Goal: Task Accomplishment & Management: Use online tool/utility

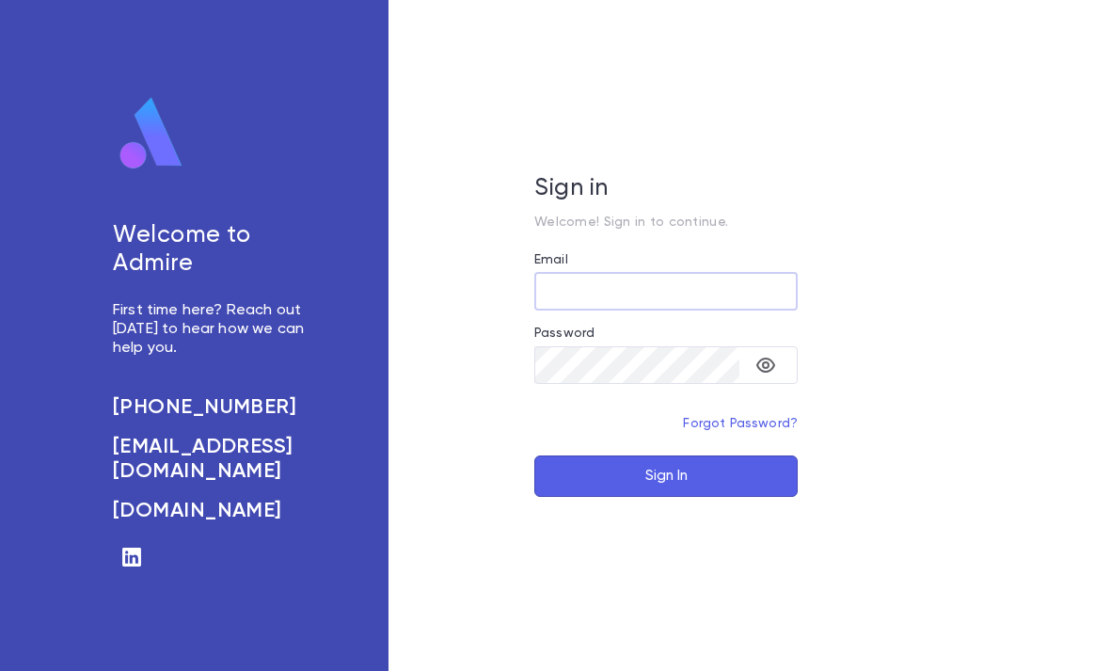
type input "**********"
click at [666, 497] on button "Sign In" at bounding box center [665, 475] width 263 height 41
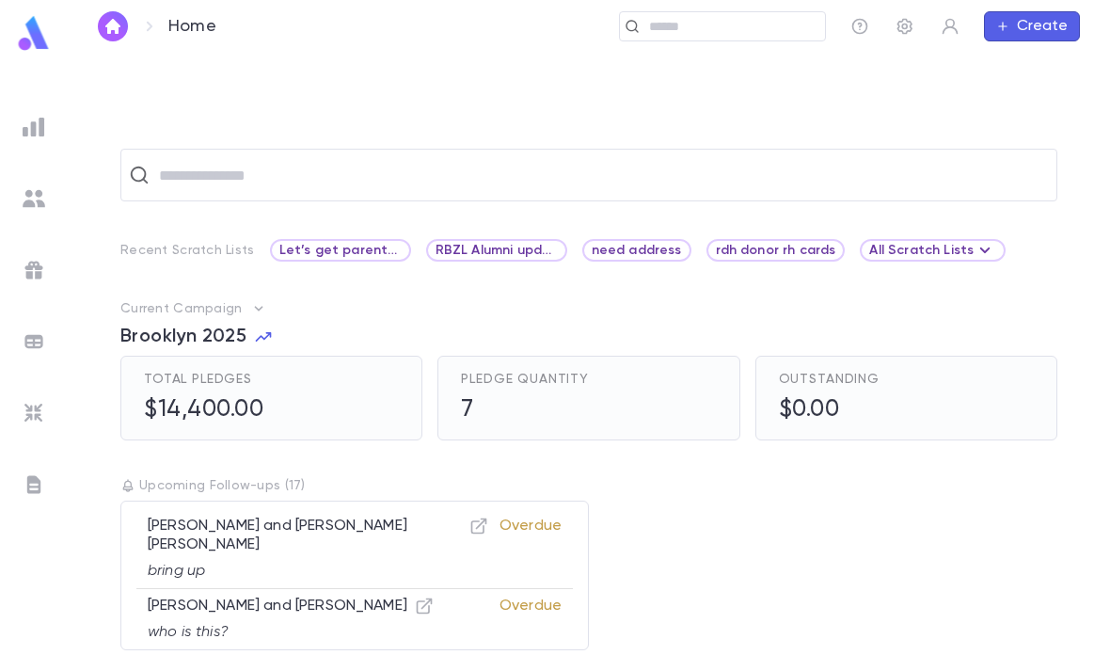
click at [24, 122] on img at bounding box center [34, 127] width 23 height 23
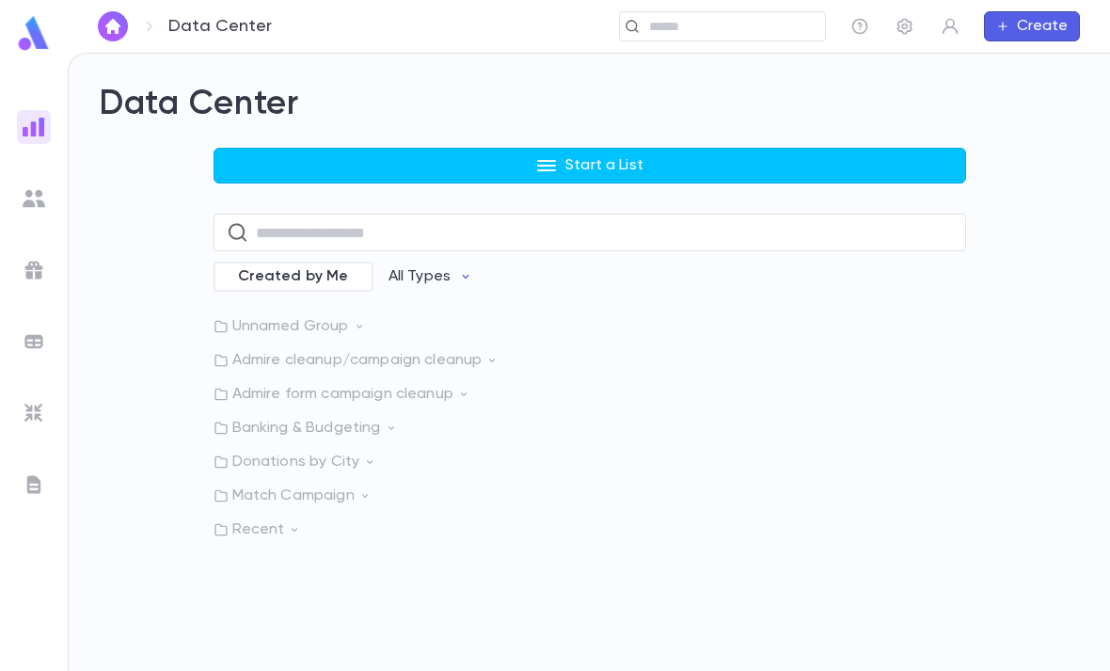
click at [359, 157] on button "Start a List" at bounding box center [590, 166] width 752 height 36
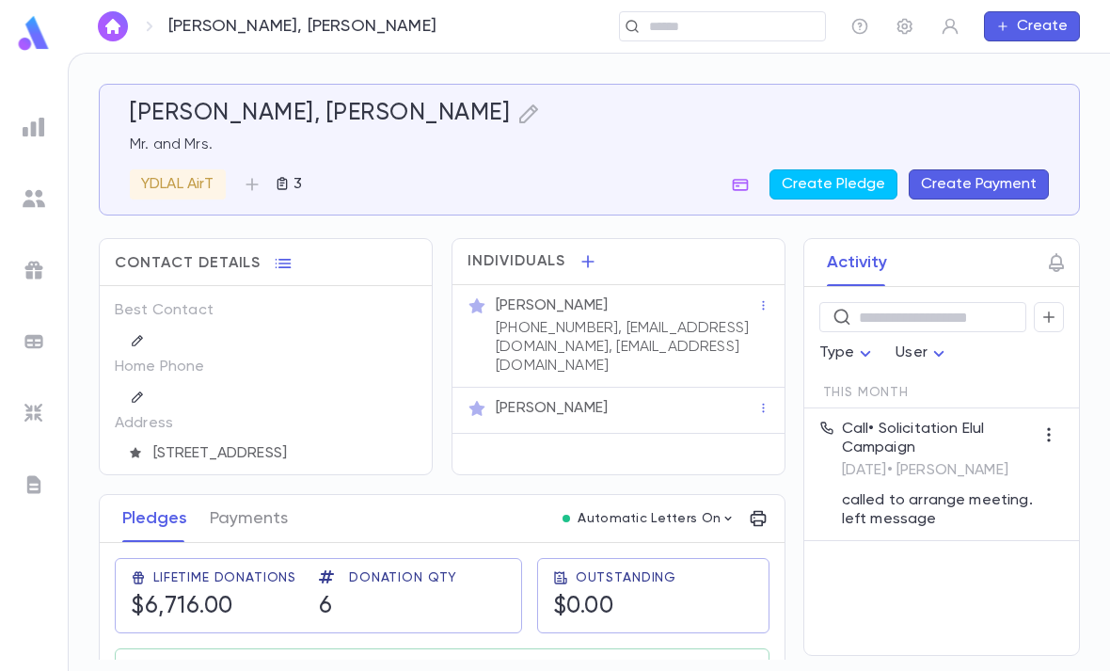
click at [1052, 324] on icon "button" at bounding box center [1048, 317] width 17 height 19
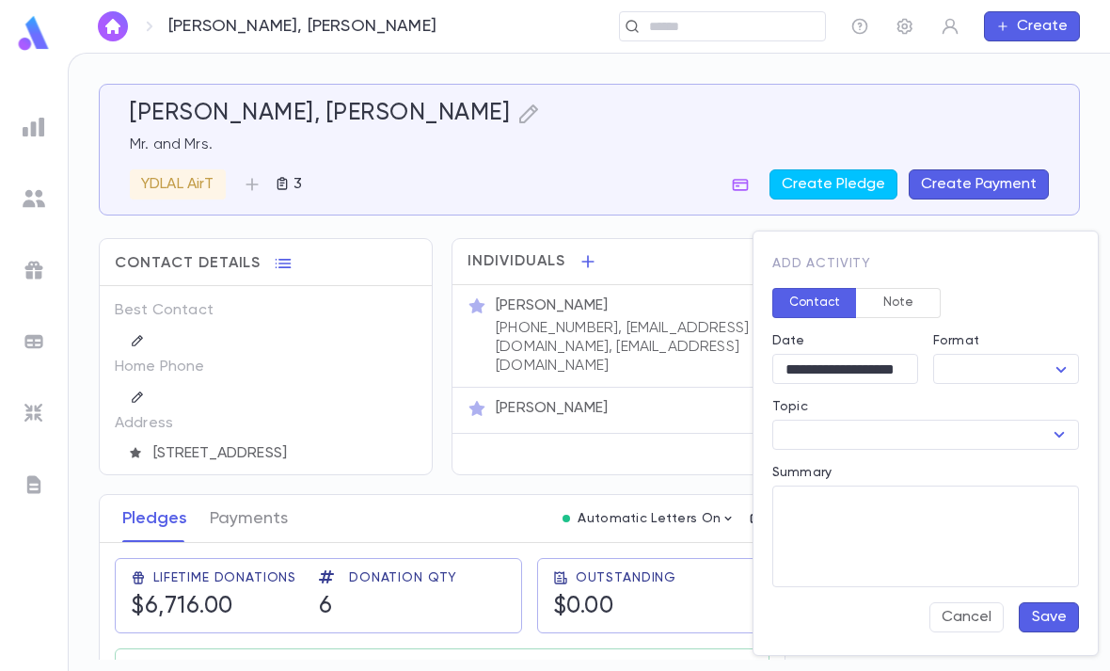
click at [835, 494] on textarea "Summary" at bounding box center [925, 536] width 280 height 102
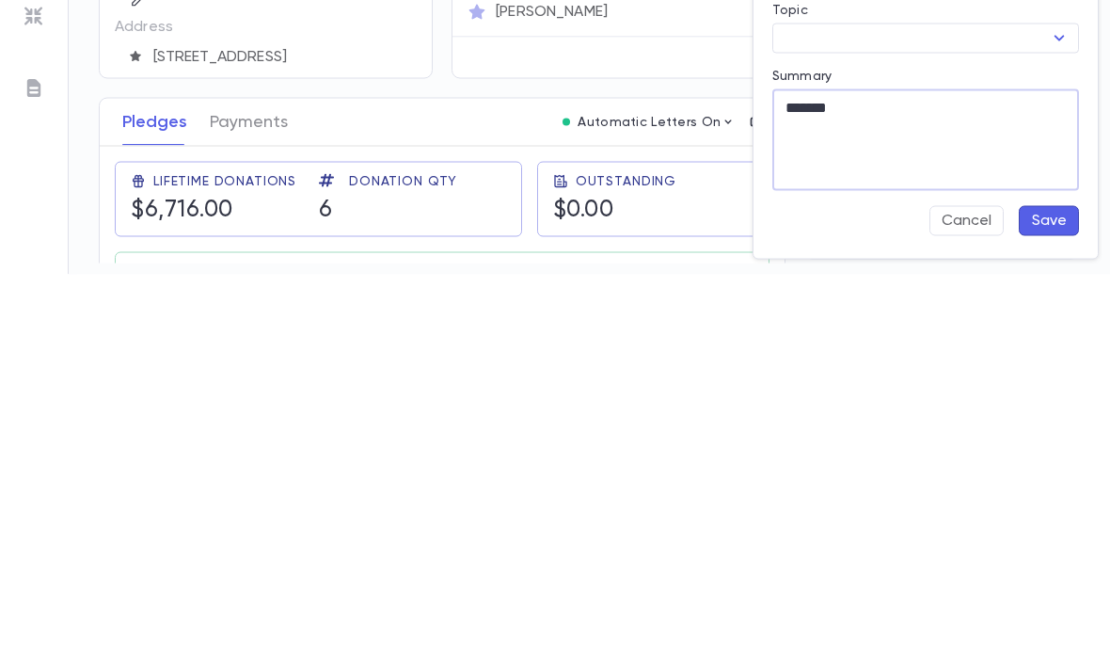
type textarea "********"
click at [971, 602] on button "Cancel" at bounding box center [966, 617] width 74 height 30
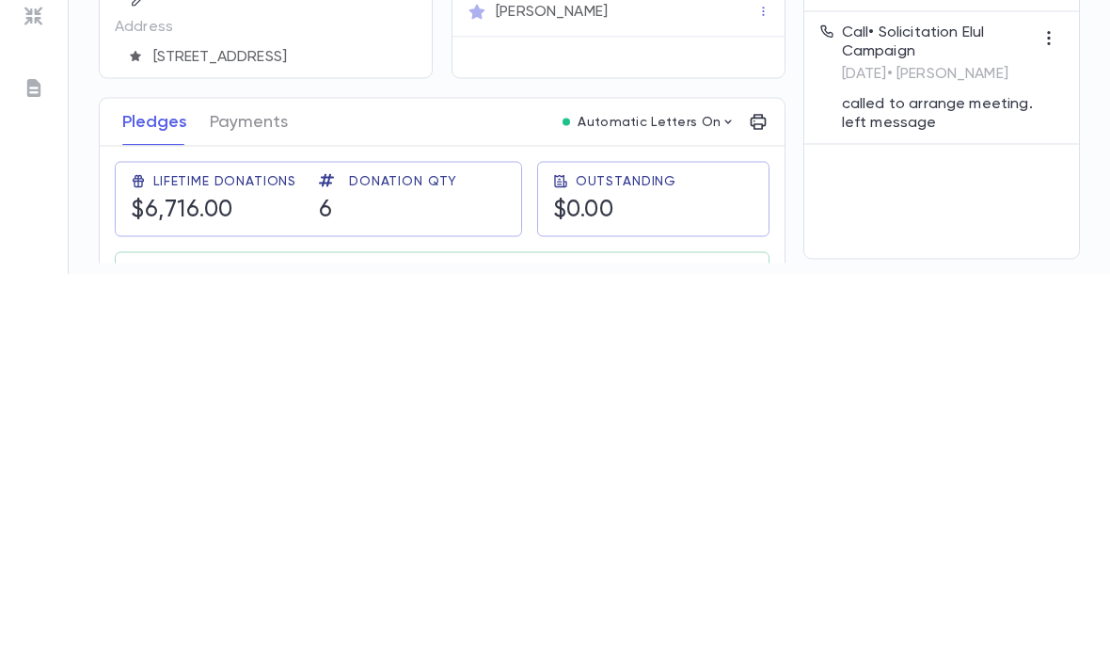
scroll to position [60, 0]
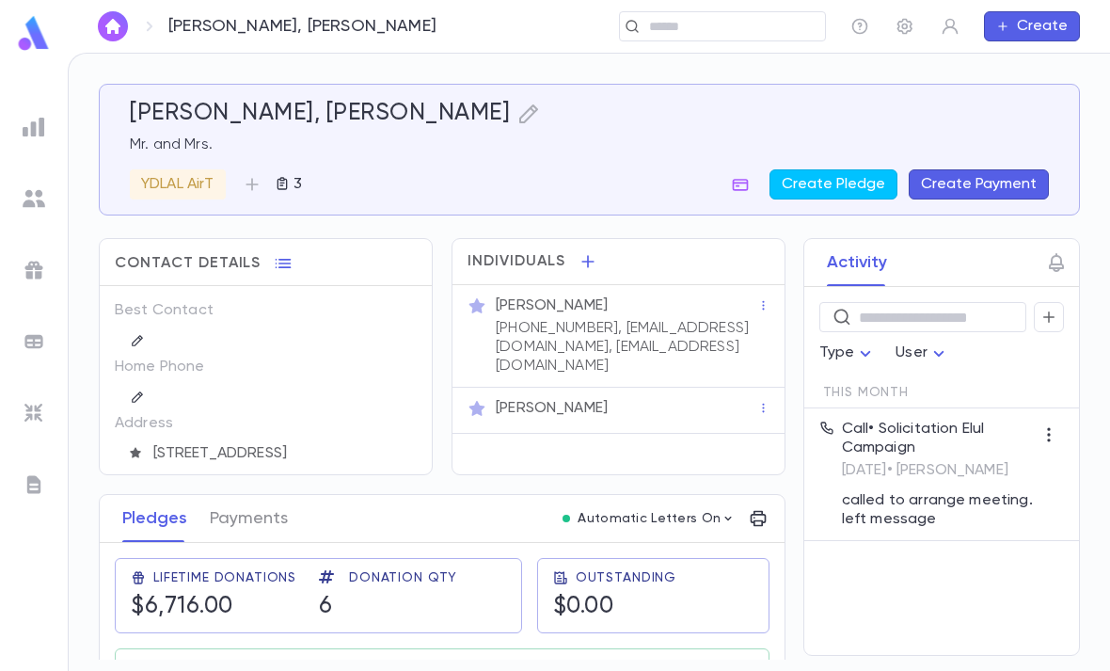
click at [1057, 302] on button "button" at bounding box center [1049, 317] width 30 height 30
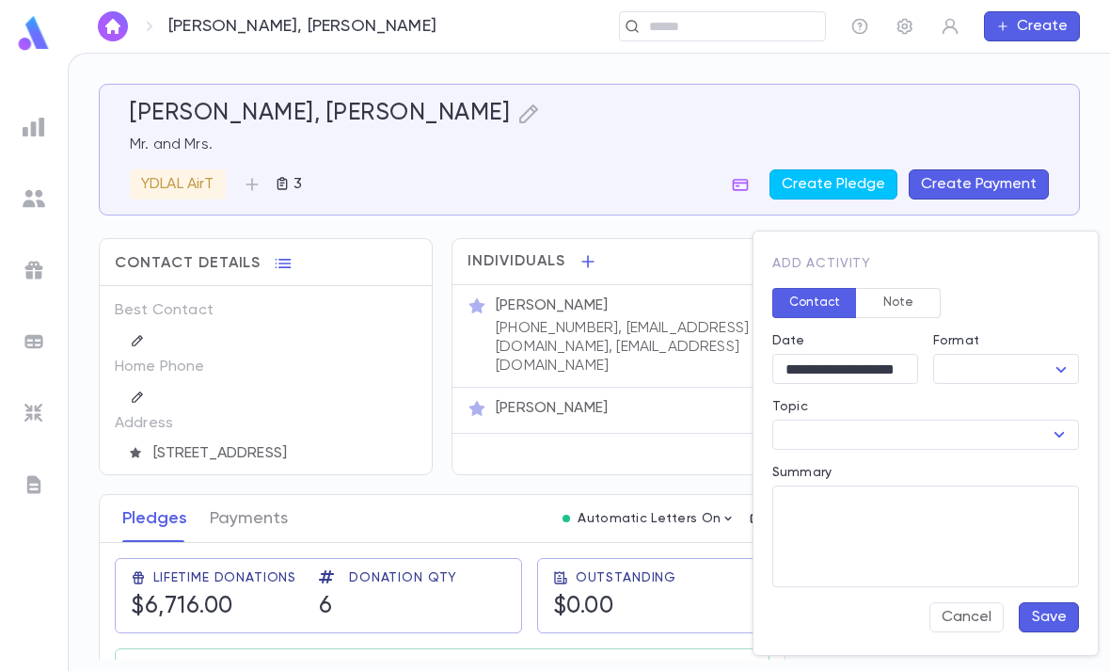
click at [894, 315] on button "Note" at bounding box center [898, 303] width 85 height 30
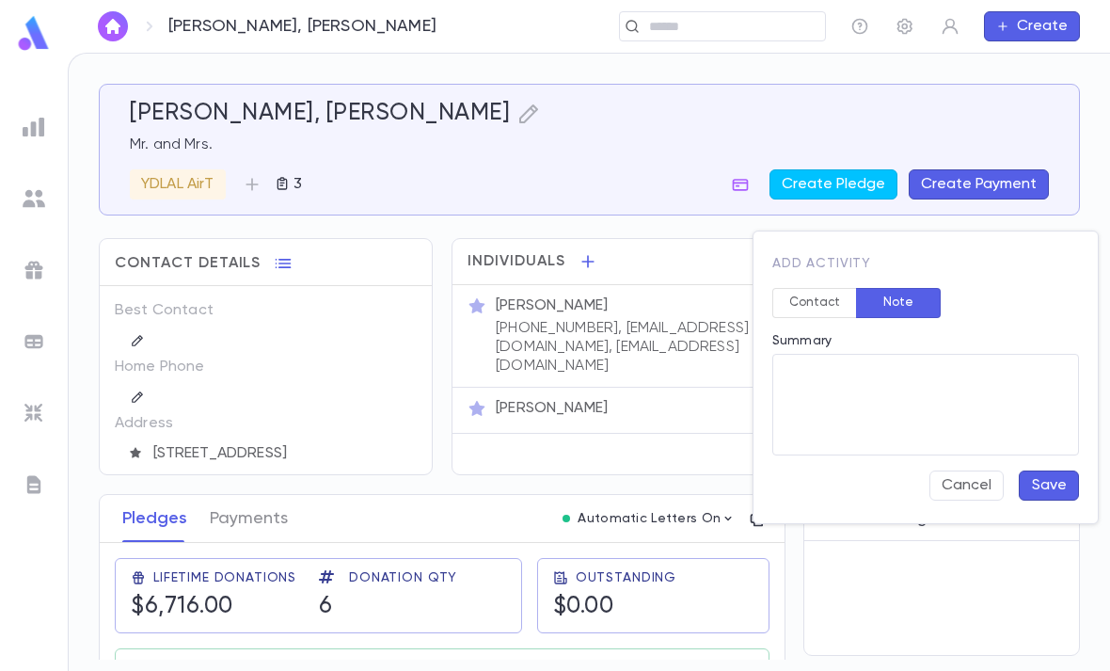
click at [875, 383] on textarea "Summary" at bounding box center [925, 405] width 280 height 102
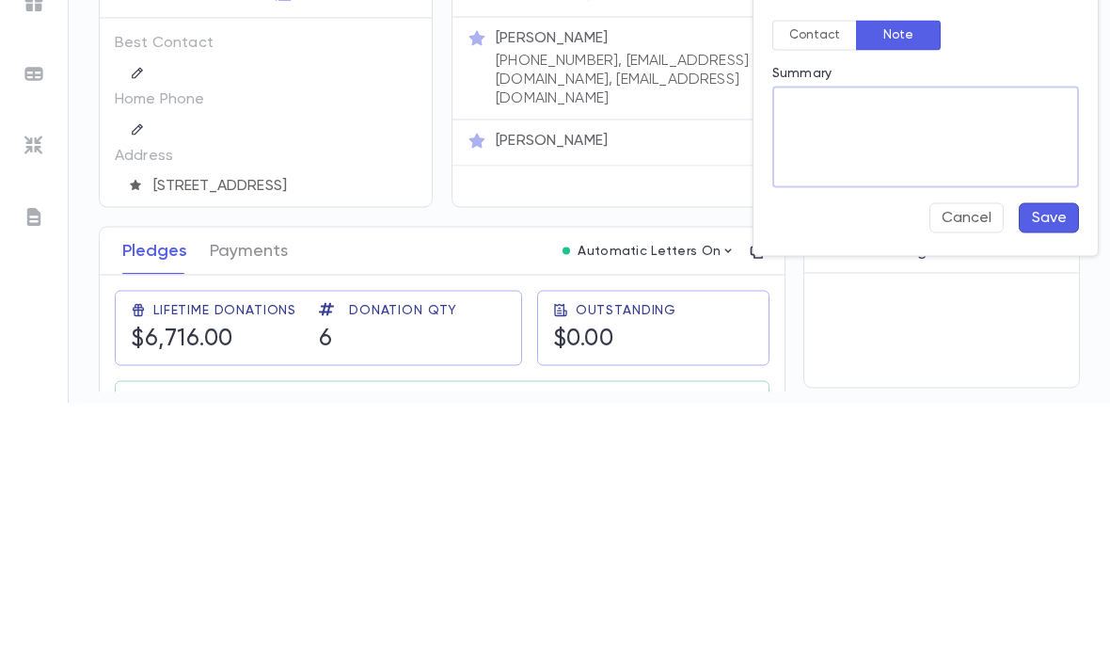
paste textarea "********"
type textarea "**********"
click at [1060, 470] on button "Save" at bounding box center [1049, 485] width 60 height 30
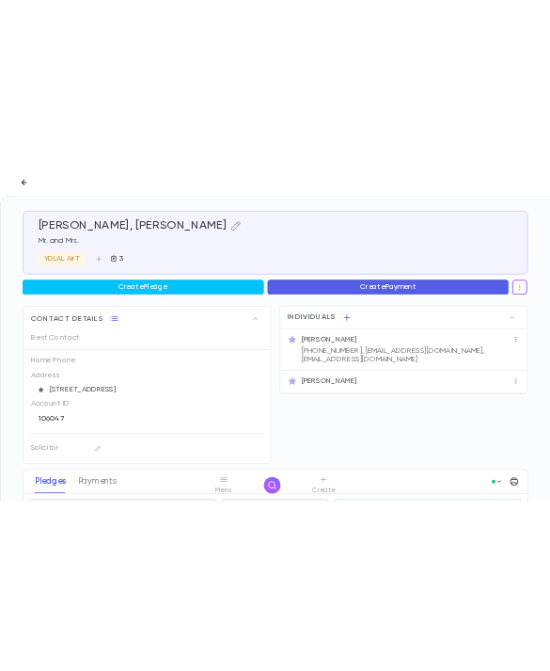
scroll to position [0, 0]
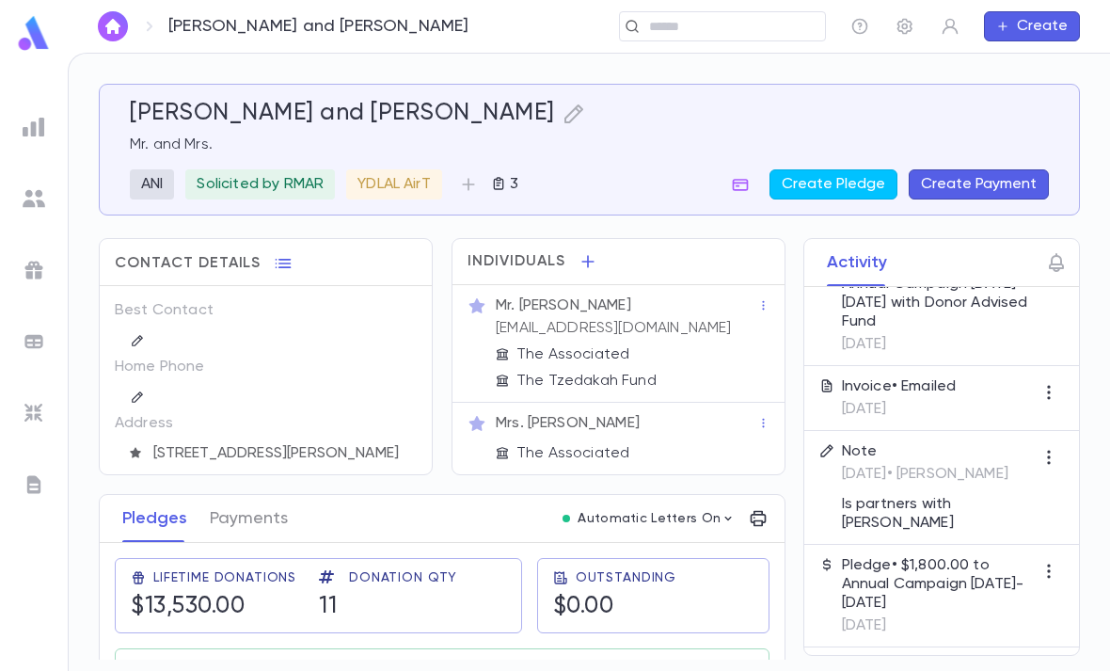
scroll to position [832, 0]
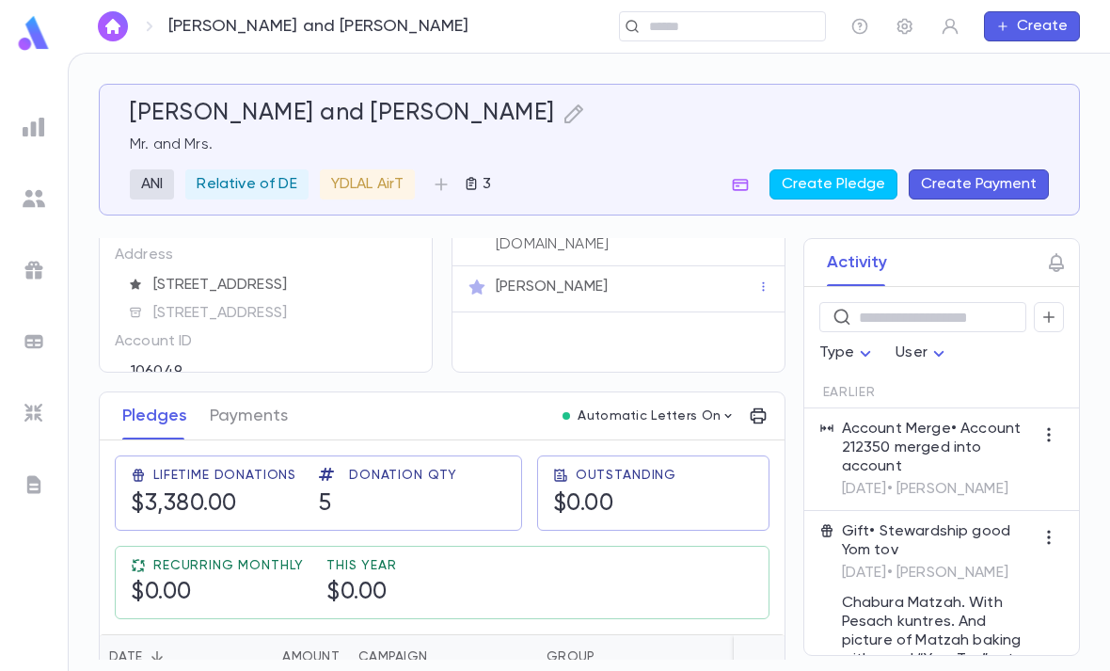
scroll to position [104, 0]
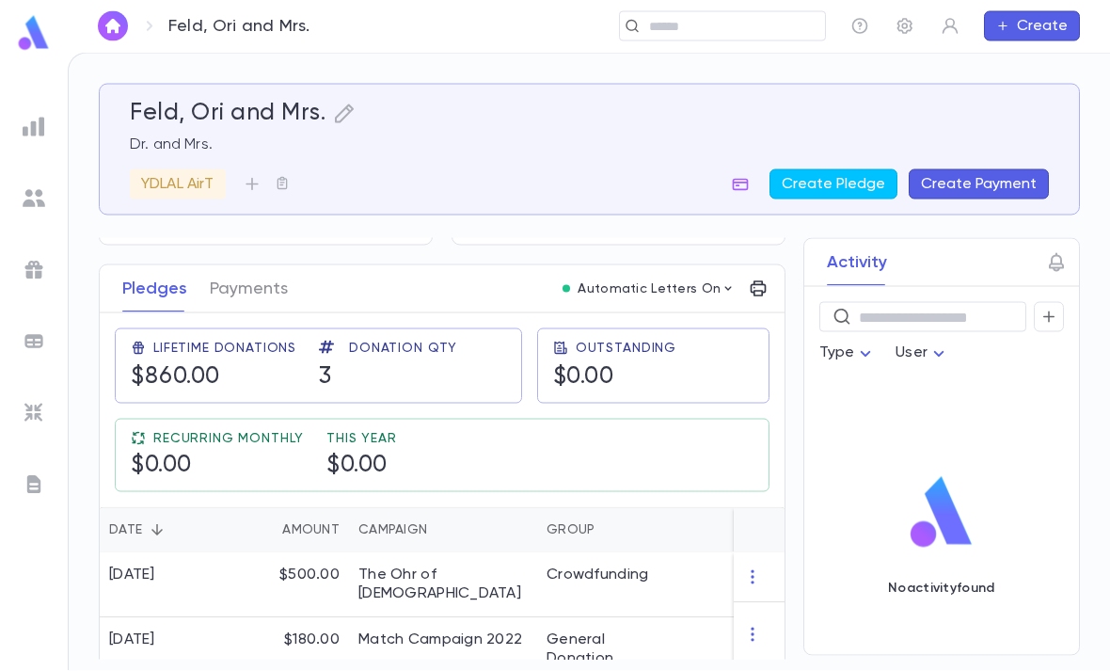
scroll to position [60, 0]
click at [634, 565] on div "Crowdfunding" at bounding box center [597, 574] width 102 height 19
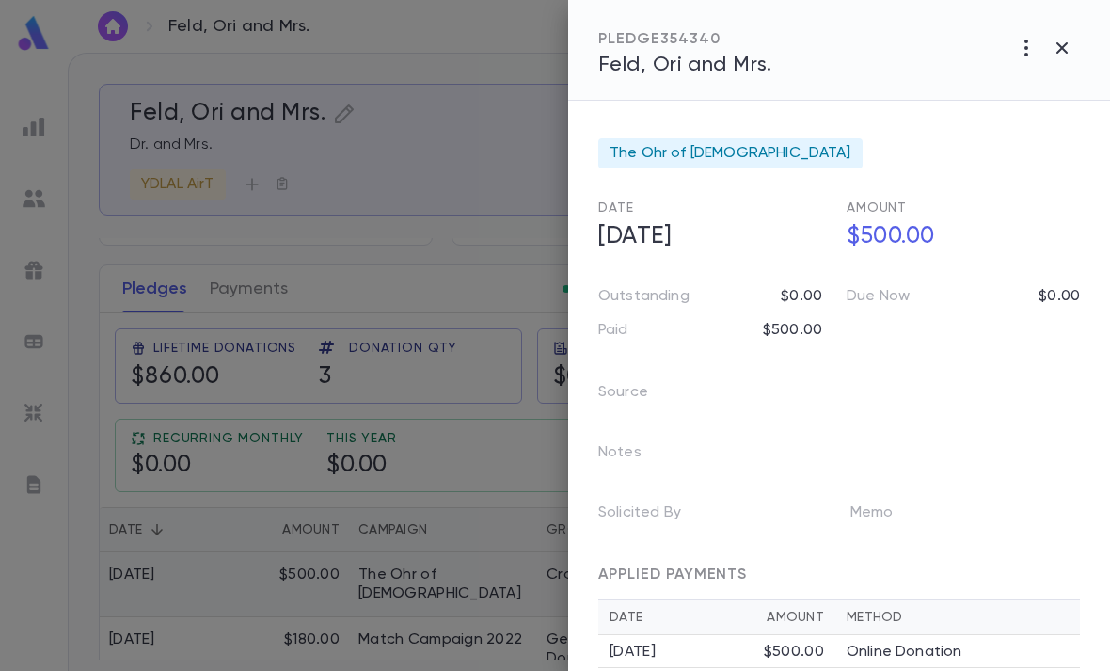
click at [1066, 45] on icon "button" at bounding box center [1061, 47] width 11 height 11
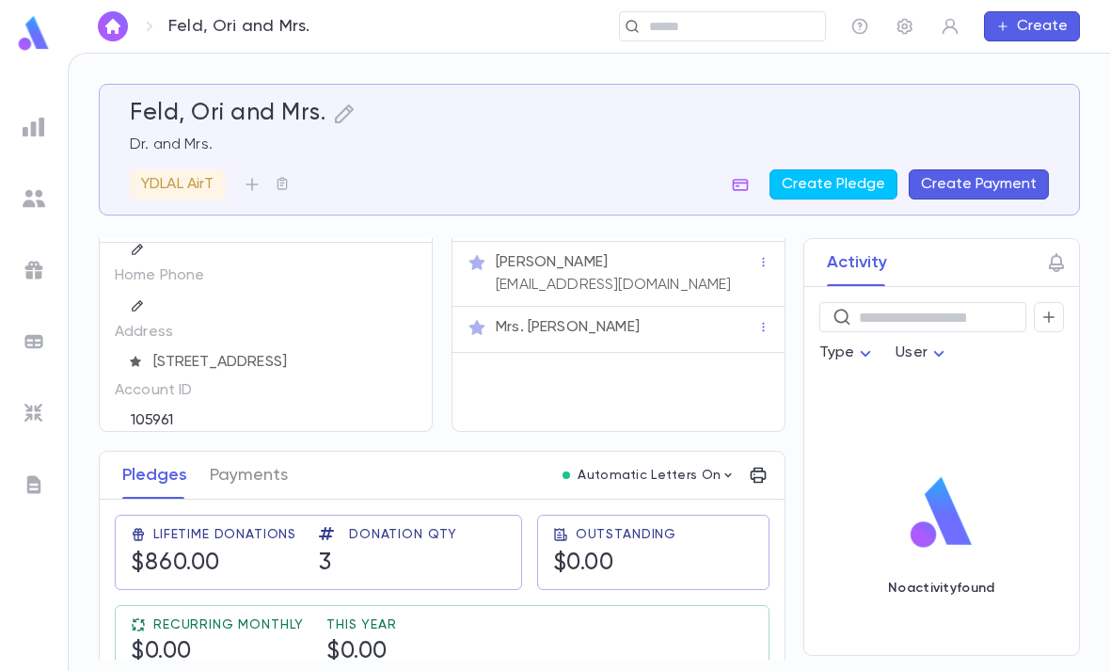
scroll to position [68, 0]
click at [1051, 308] on icon "button" at bounding box center [1048, 317] width 17 height 19
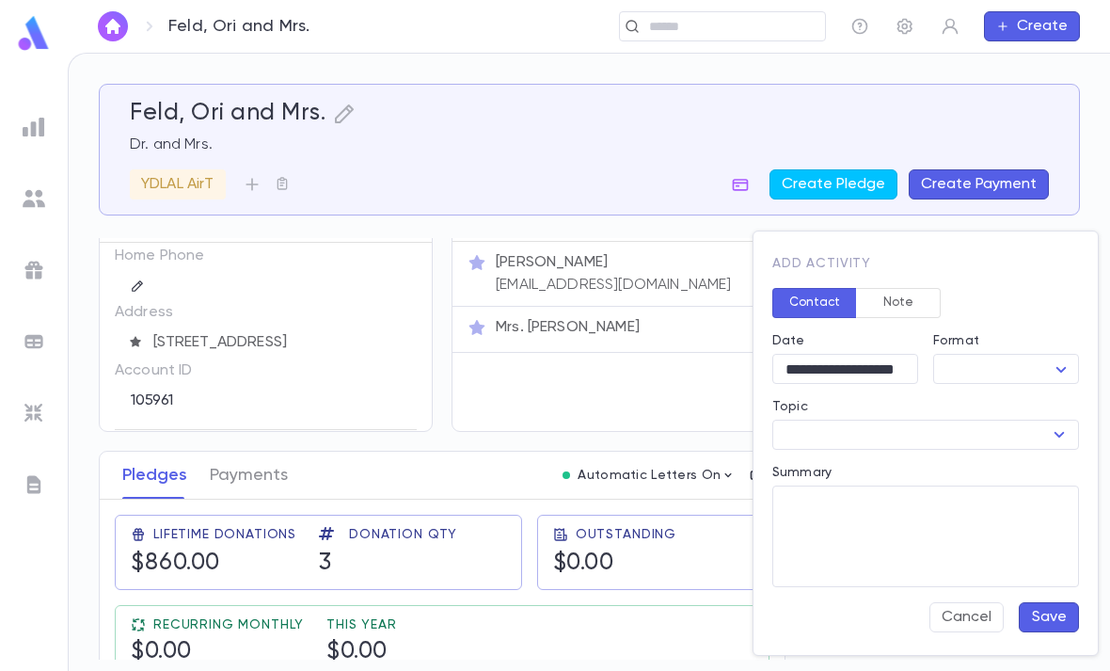
click at [914, 295] on button "Note" at bounding box center [898, 303] width 85 height 30
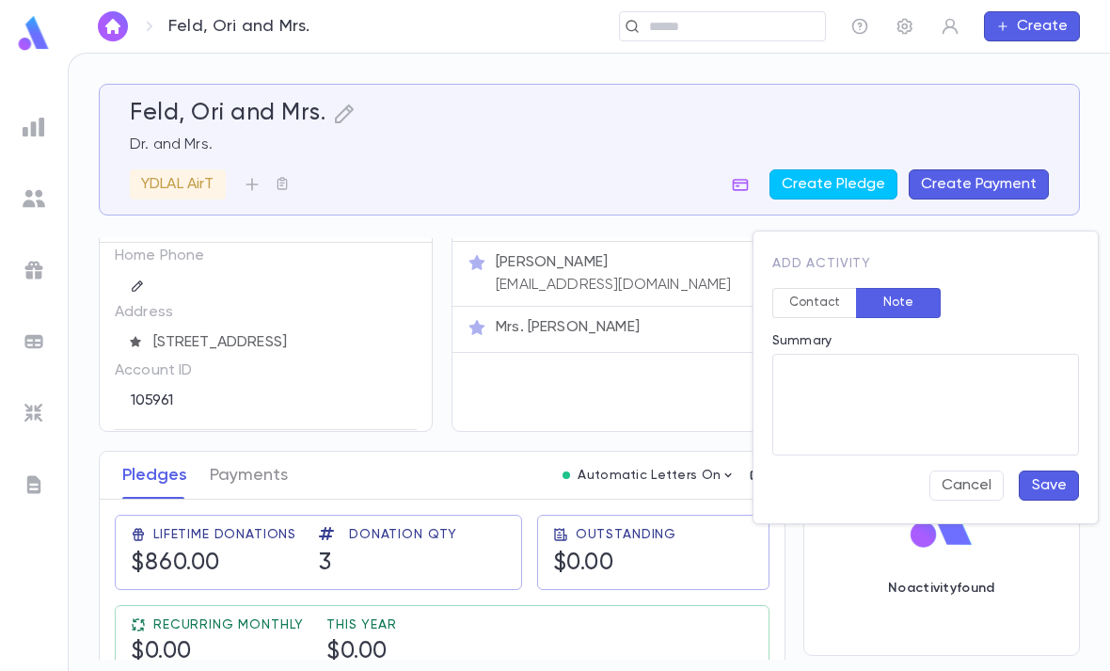
click at [888, 387] on textarea "Summary" at bounding box center [925, 405] width 280 height 102
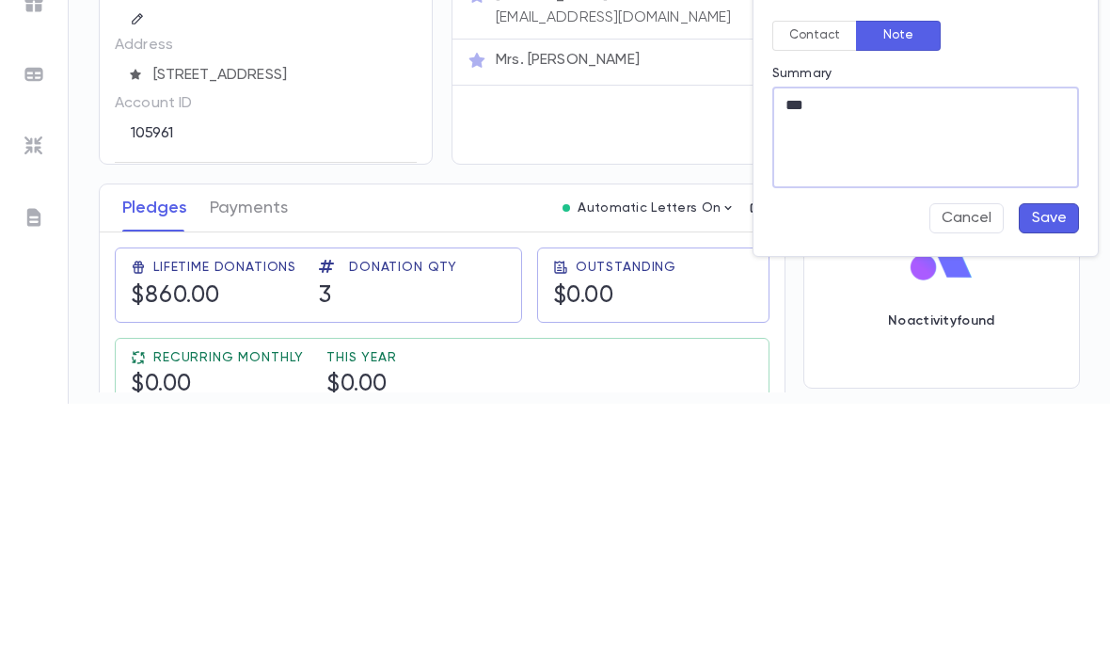
type textarea "***"
click at [1056, 470] on button "Save" at bounding box center [1049, 485] width 60 height 30
